Goal: Information Seeking & Learning: Learn about a topic

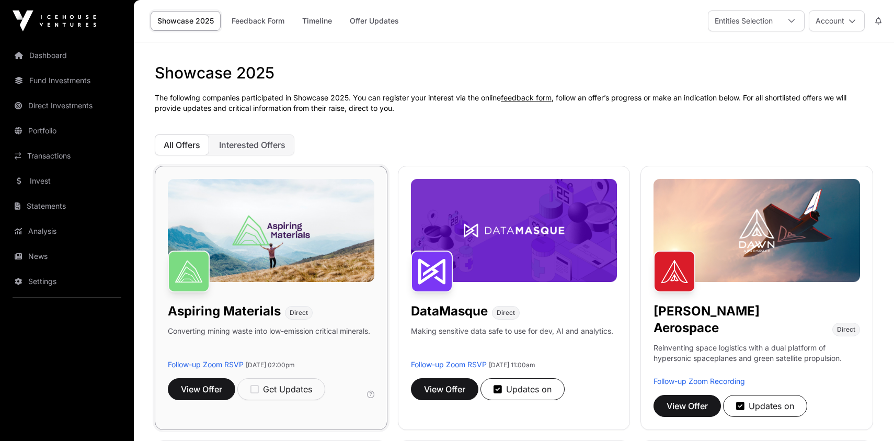
scroll to position [190, 0]
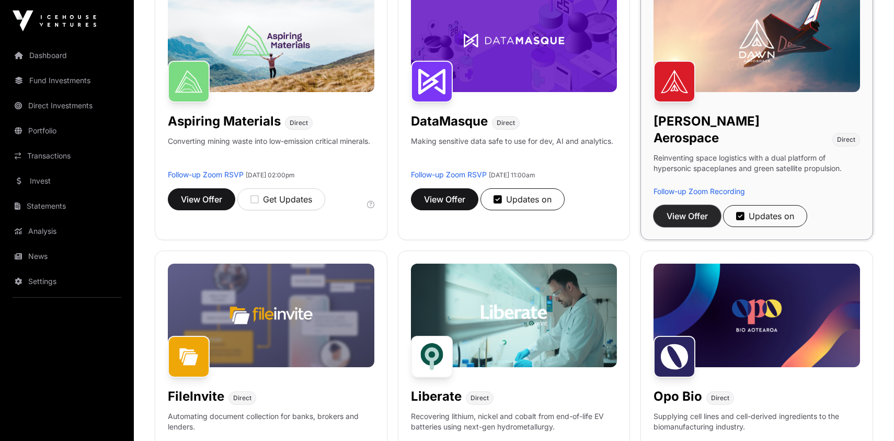
click at [689, 210] on span "View Offer" at bounding box center [686, 216] width 41 height 13
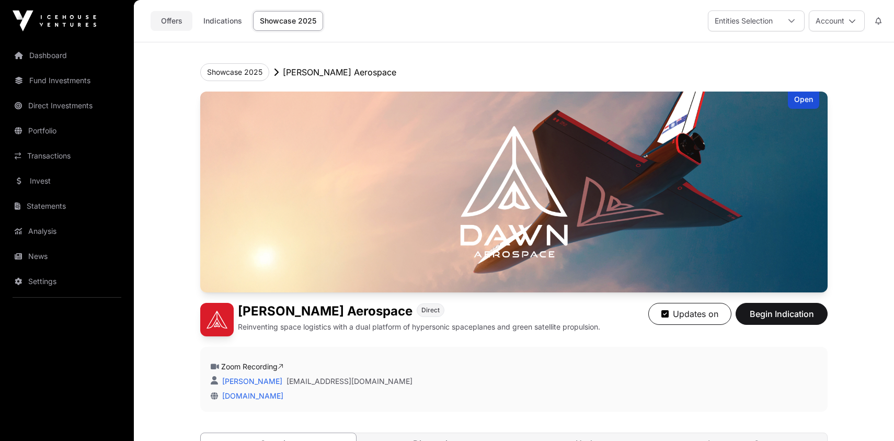
drag, startPoint x: 158, startPoint y: 18, endPoint x: 174, endPoint y: 21, distance: 16.1
click at [158, 18] on link "Offers" at bounding box center [172, 21] width 42 height 20
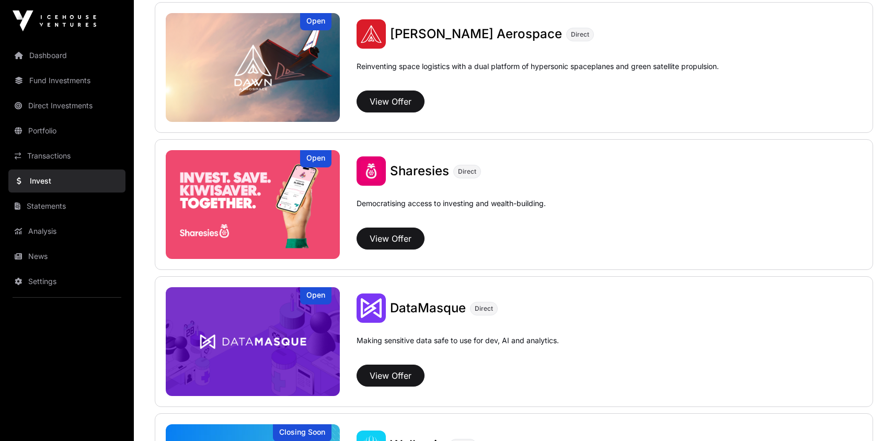
scroll to position [1227, 0]
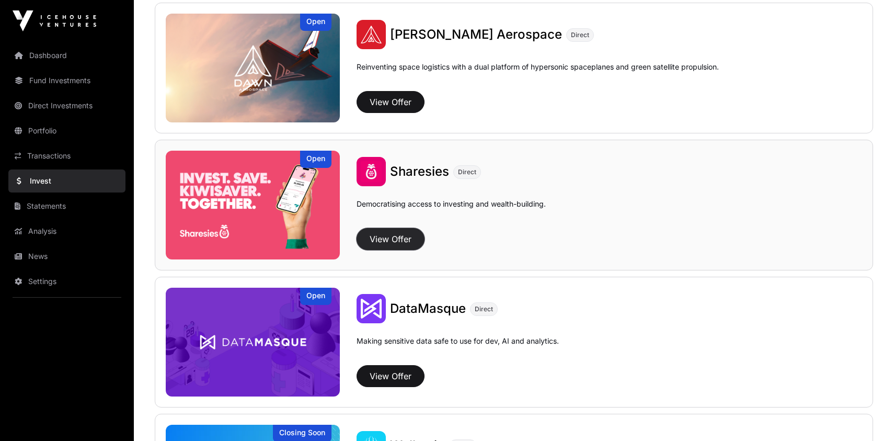
click at [385, 240] on button "View Offer" at bounding box center [390, 239] width 68 height 22
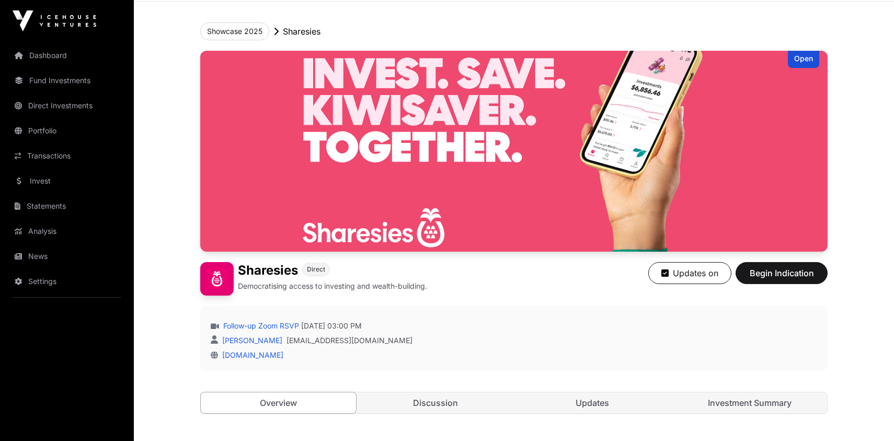
scroll to position [95, 0]
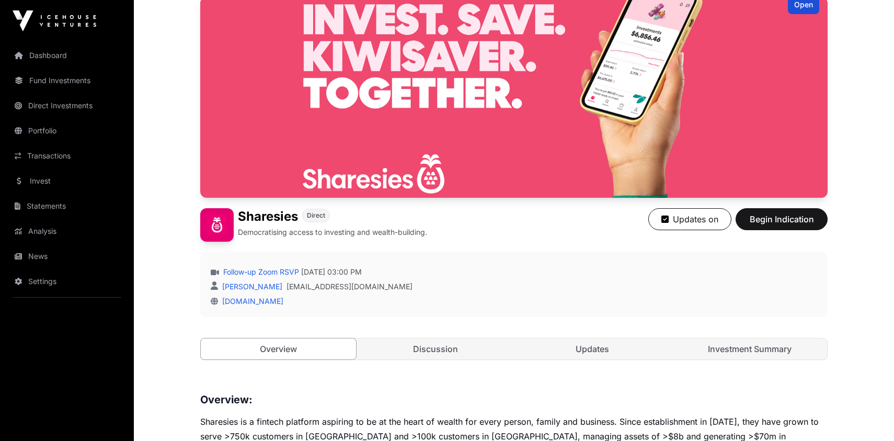
click at [437, 359] on div "Overview Discussion Updates Investment Summary" at bounding box center [513, 349] width 627 height 22
click at [439, 349] on link "Discussion" at bounding box center [435, 348] width 155 height 21
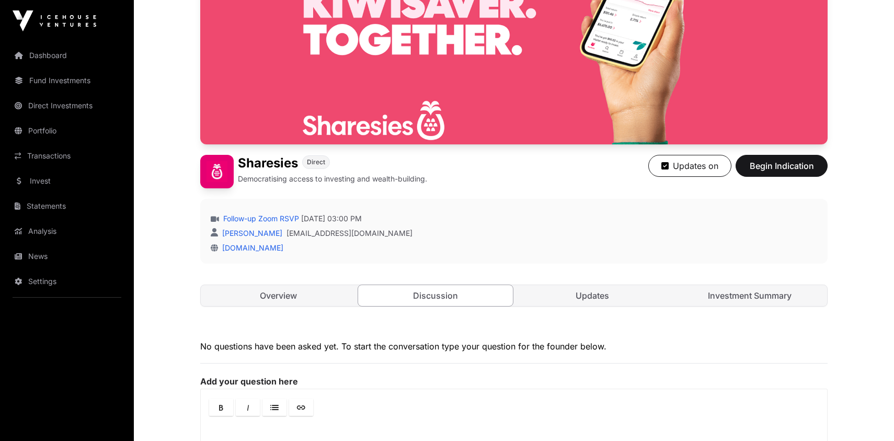
scroll to position [136, 0]
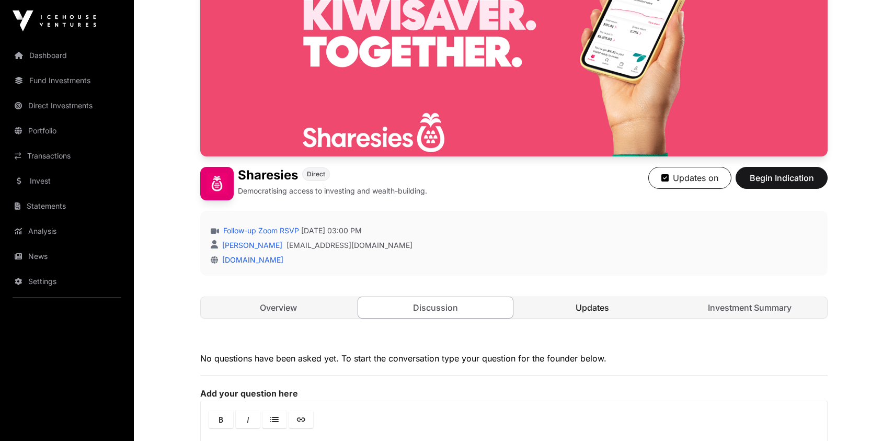
click at [604, 308] on link "Updates" at bounding box center [592, 307] width 155 height 21
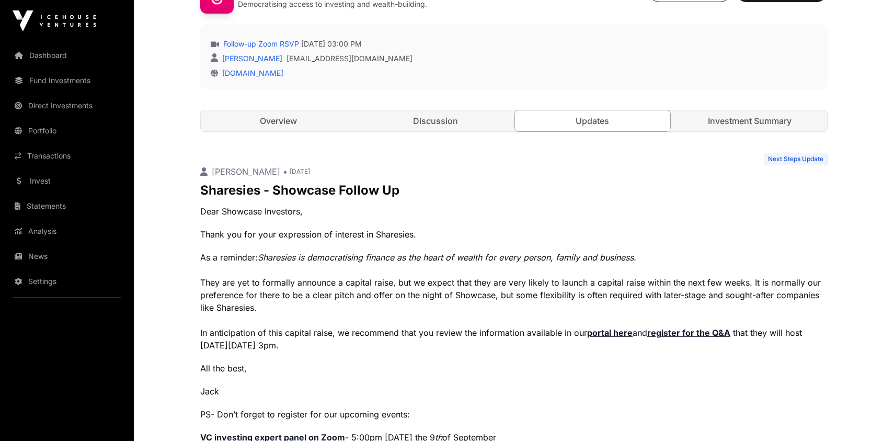
scroll to position [326, 0]
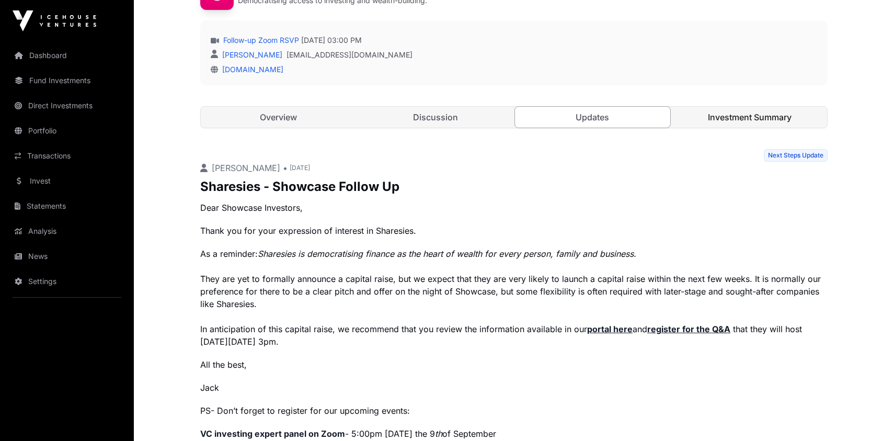
click at [721, 121] on link "Investment Summary" at bounding box center [749, 117] width 155 height 21
